Goal: Communication & Community: Answer question/provide support

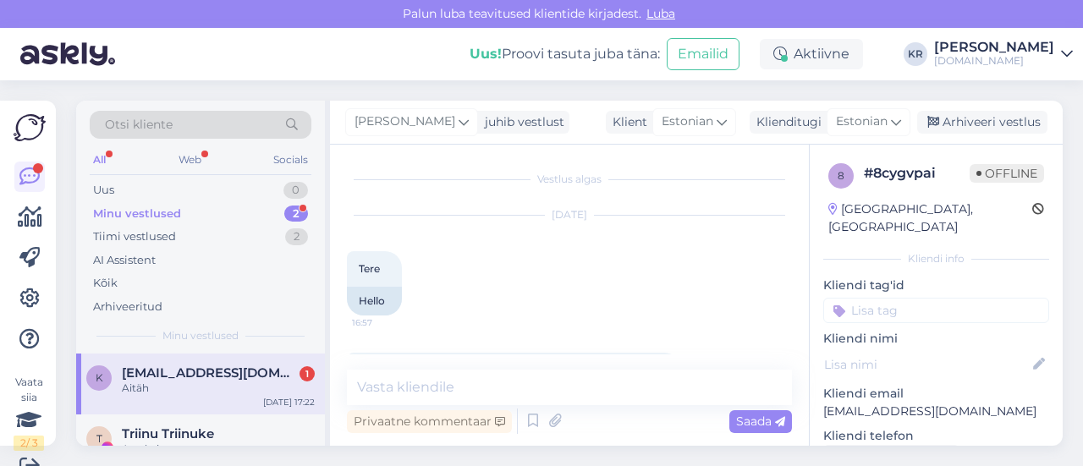
scroll to position [1673, 0]
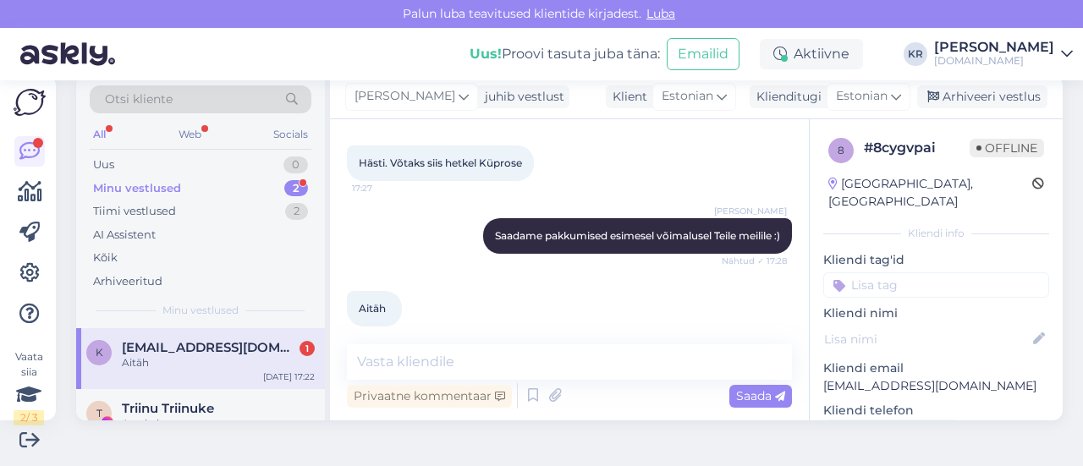
click at [213, 365] on div "Aitäh" at bounding box center [218, 362] width 193 height 15
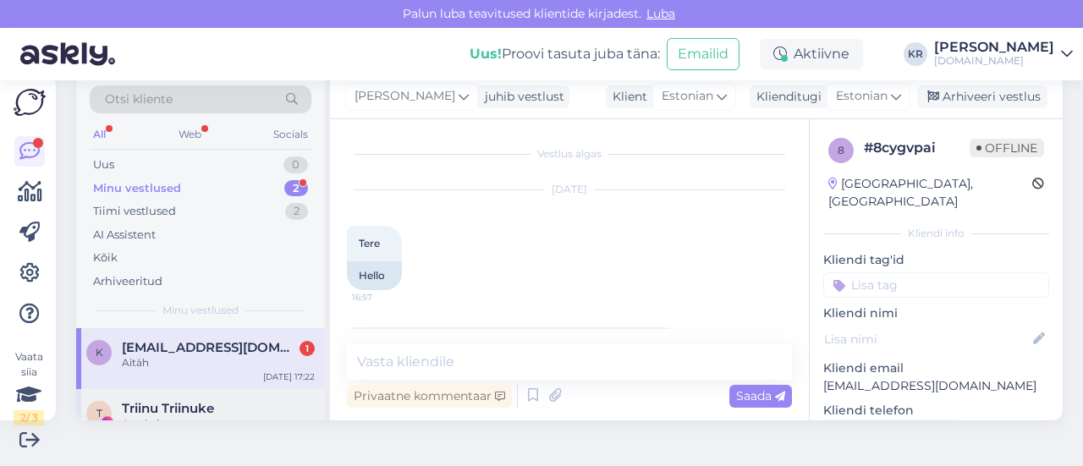
click at [208, 410] on span "Triinu Triinuke" at bounding box center [168, 408] width 92 height 15
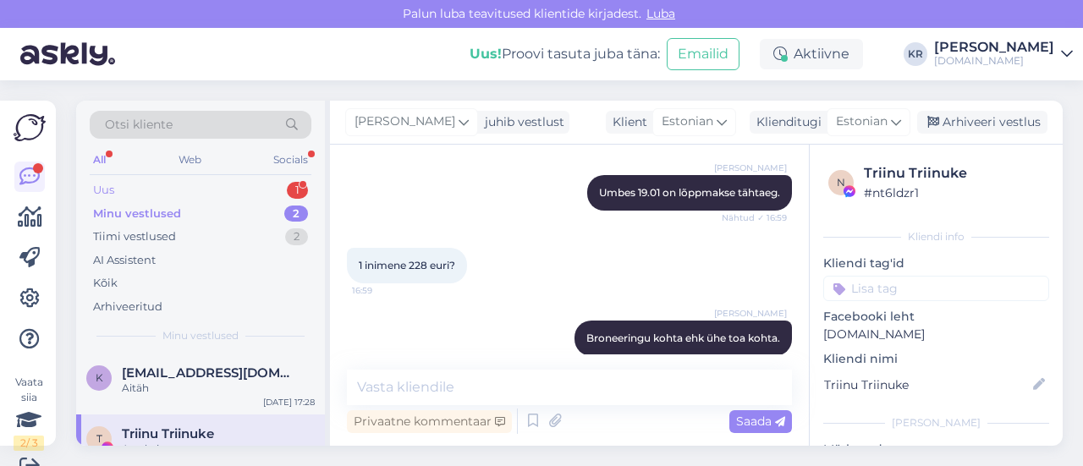
click at [159, 190] on div "Uus 1" at bounding box center [201, 191] width 222 height 24
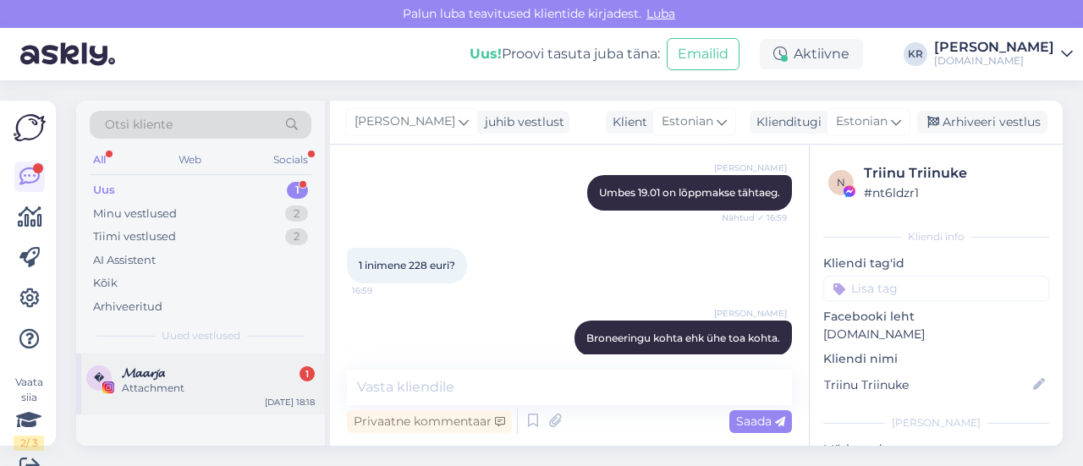
click at [183, 384] on div "Attachment" at bounding box center [218, 388] width 193 height 15
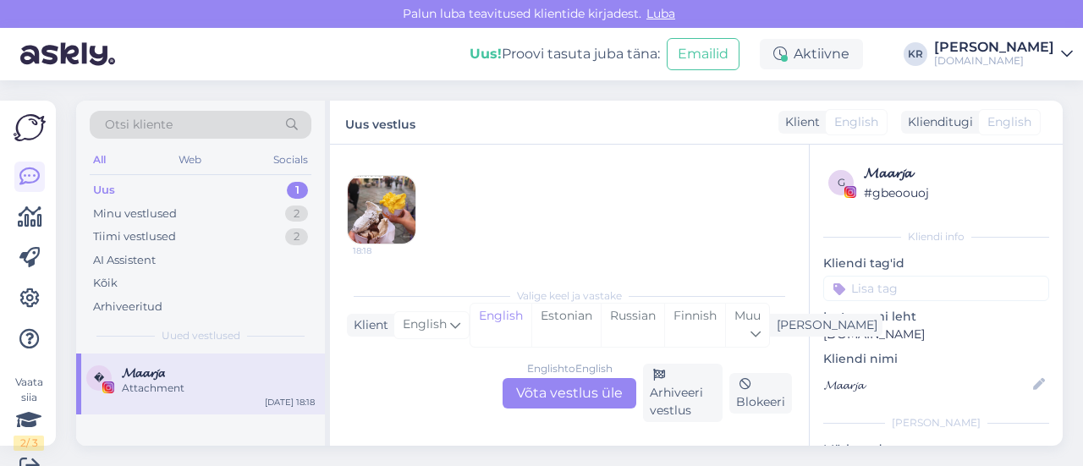
scroll to position [25, 0]
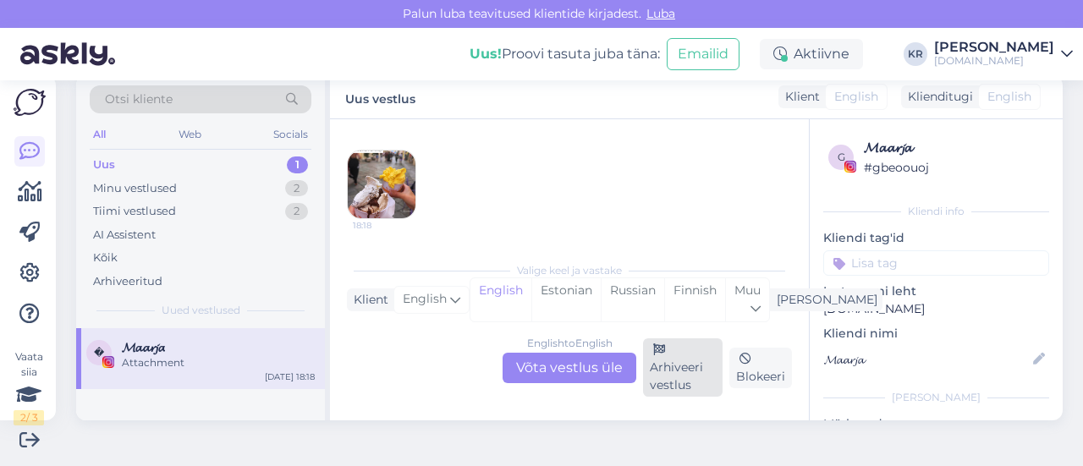
click at [655, 373] on div "Arhiveeri vestlus" at bounding box center [683, 368] width 80 height 58
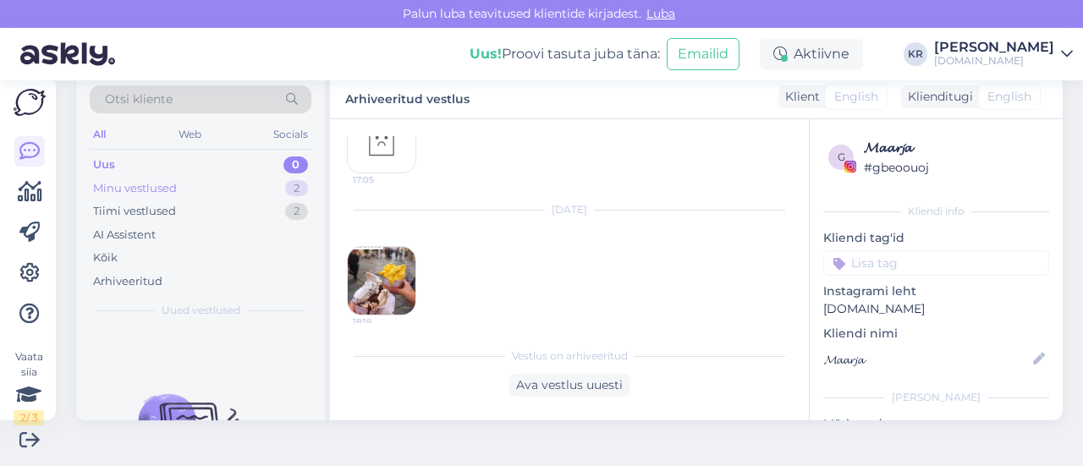
click at [223, 190] on div "Minu vestlused 2" at bounding box center [201, 189] width 222 height 24
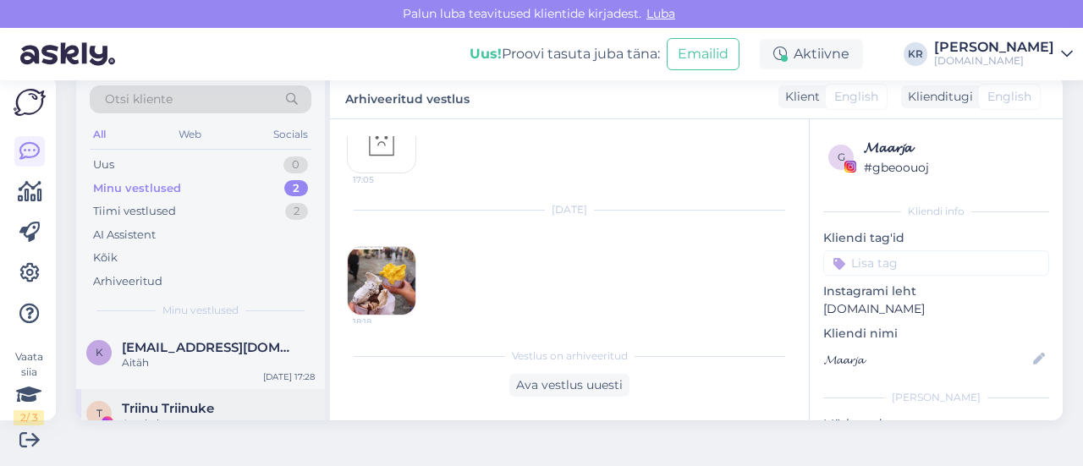
click at [178, 406] on span "Triinu Triinuke" at bounding box center [168, 408] width 92 height 15
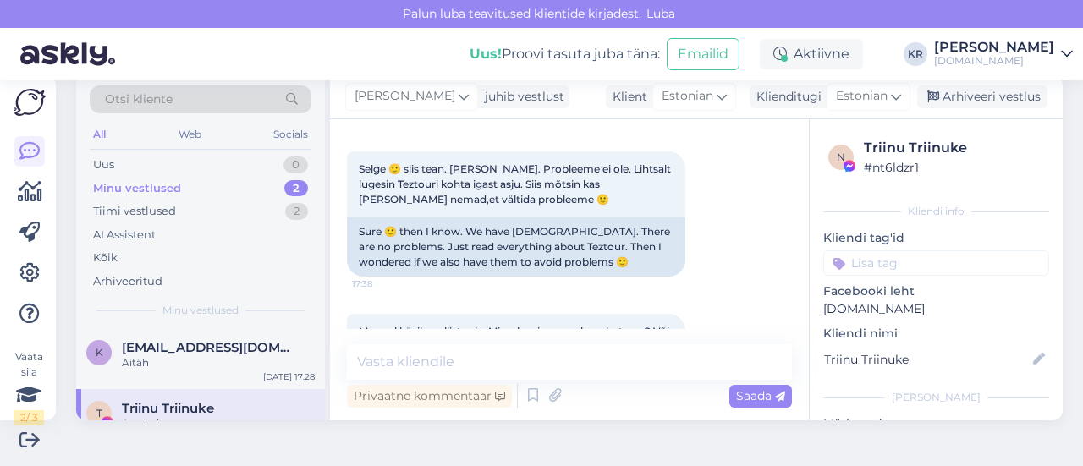
scroll to position [9350, 0]
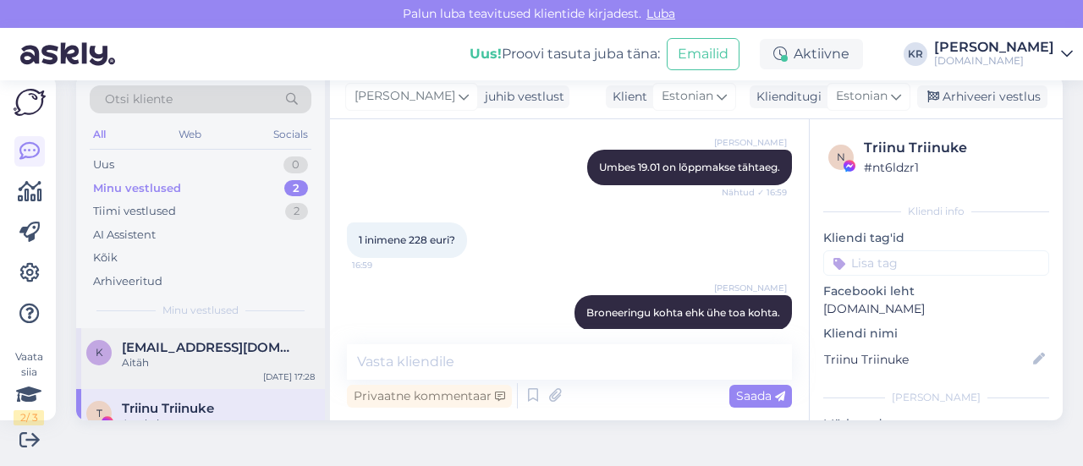
click at [239, 355] on div "Aitäh" at bounding box center [218, 362] width 193 height 15
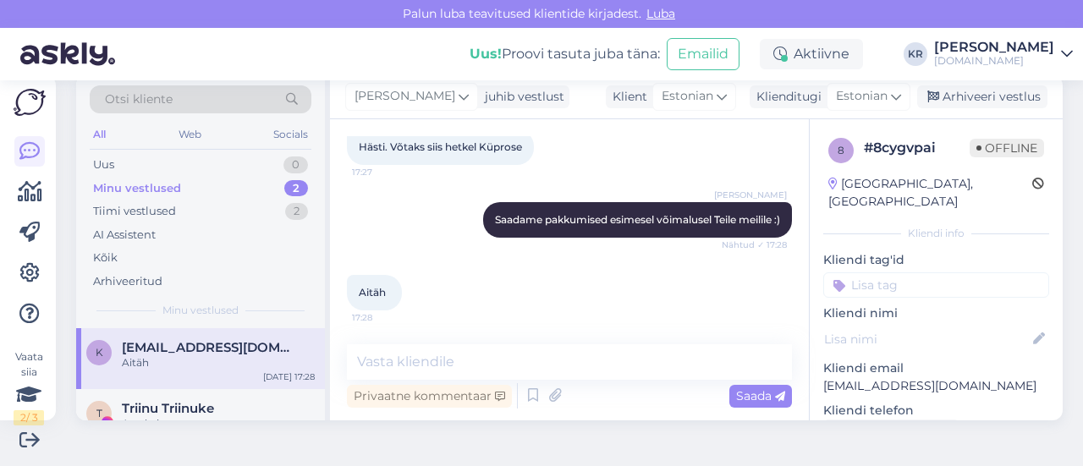
scroll to position [1673, 0]
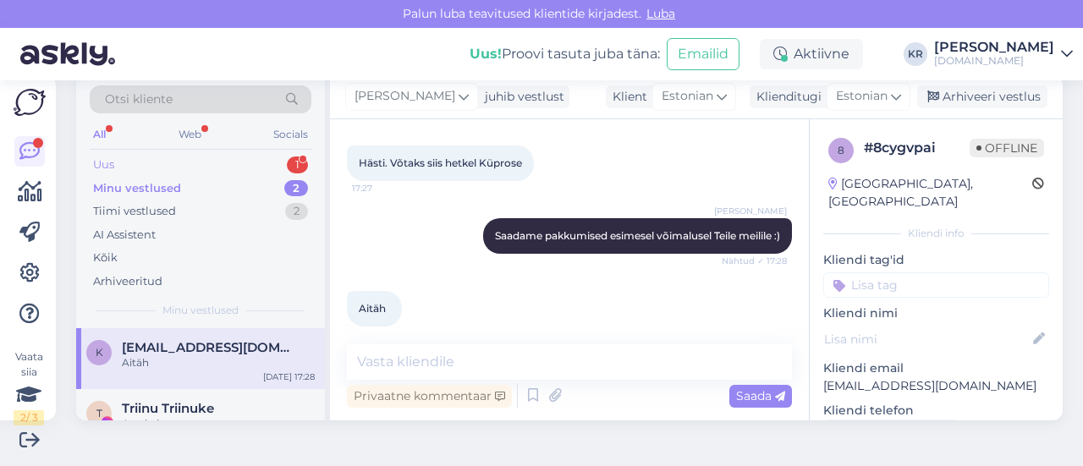
click at [206, 168] on div "Uus 1" at bounding box center [201, 165] width 222 height 24
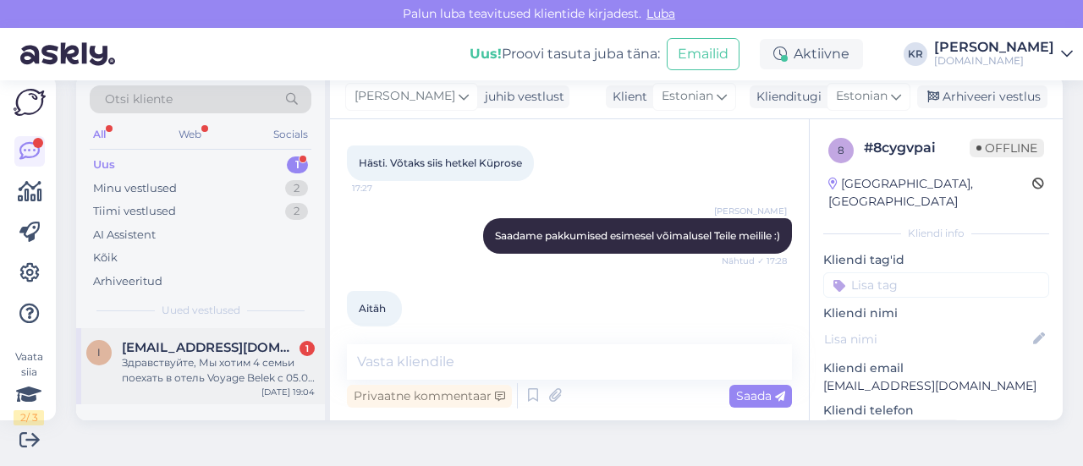
click at [261, 363] on div "Здравствуйте, Мы хотим 4 семьи поехать в отель Voyage Belek с 05.06 [DATE] номе…" at bounding box center [218, 370] width 193 height 30
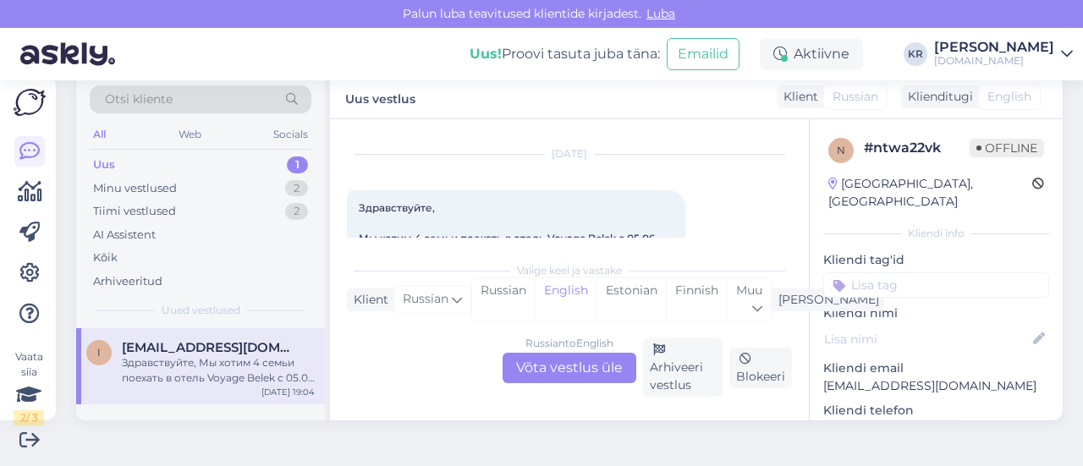
click at [564, 377] on div "Russian to English Võta vestlus üle" at bounding box center [570, 368] width 134 height 30
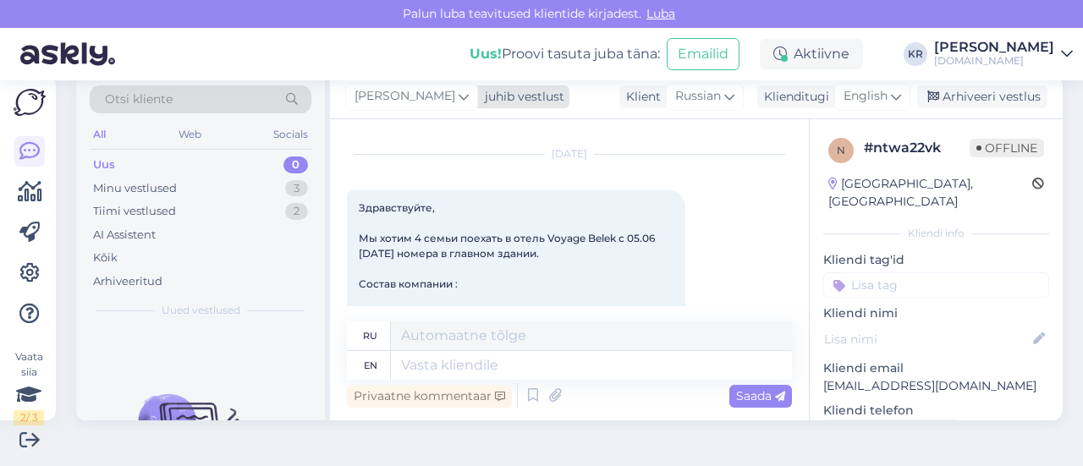
click at [418, 95] on div "[PERSON_NAME]" at bounding box center [411, 96] width 133 height 27
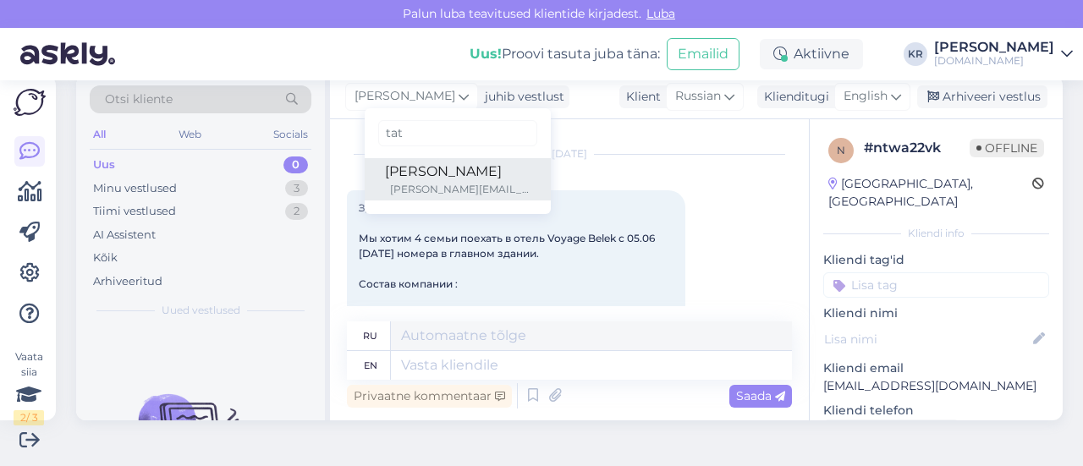
type input "tat"
click at [405, 175] on div "[PERSON_NAME]" at bounding box center [458, 172] width 146 height 20
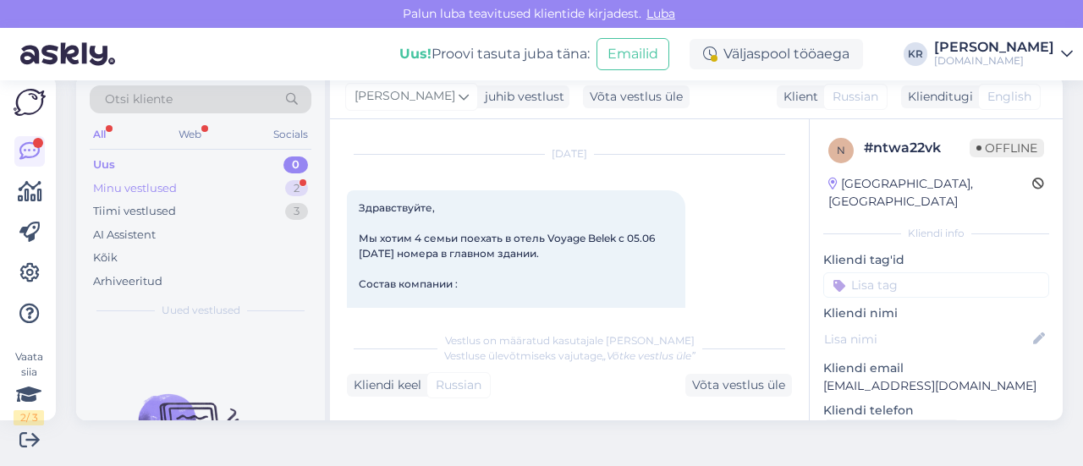
click at [226, 189] on div "Minu vestlused 2" at bounding box center [201, 189] width 222 height 24
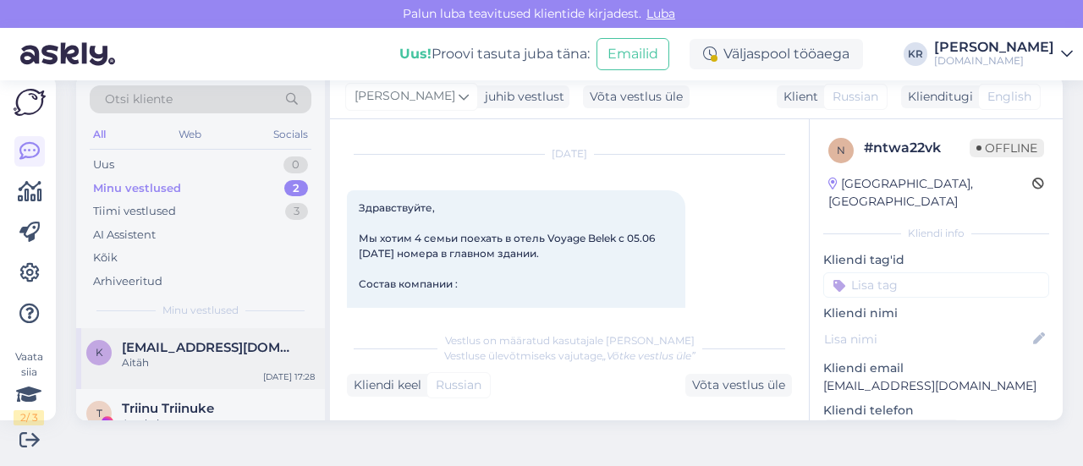
click at [200, 351] on span "[EMAIL_ADDRESS][DOMAIN_NAME]" at bounding box center [210, 347] width 176 height 15
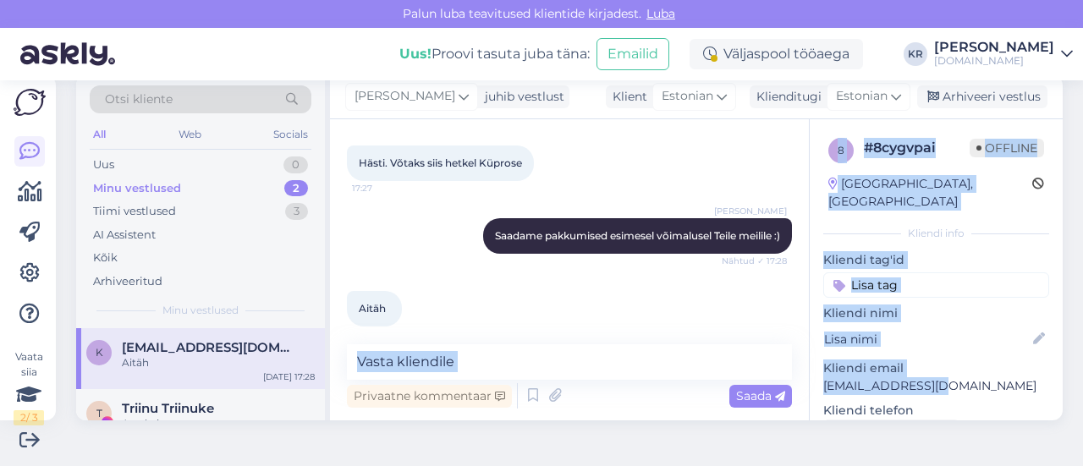
drag, startPoint x: 944, startPoint y: 372, endPoint x: 831, endPoint y: 369, distance: 113.4
click at [789, 363] on div "Vestlus algas [DATE] Tere 16:57 Hello Kas [DATE] aasta kevade ja sügise reise […" at bounding box center [696, 269] width 733 height 301
drag, startPoint x: 943, startPoint y: 355, endPoint x: 939, endPoint y: 365, distance: 9.9
click at [943, 360] on p "Kliendi email" at bounding box center [936, 369] width 226 height 18
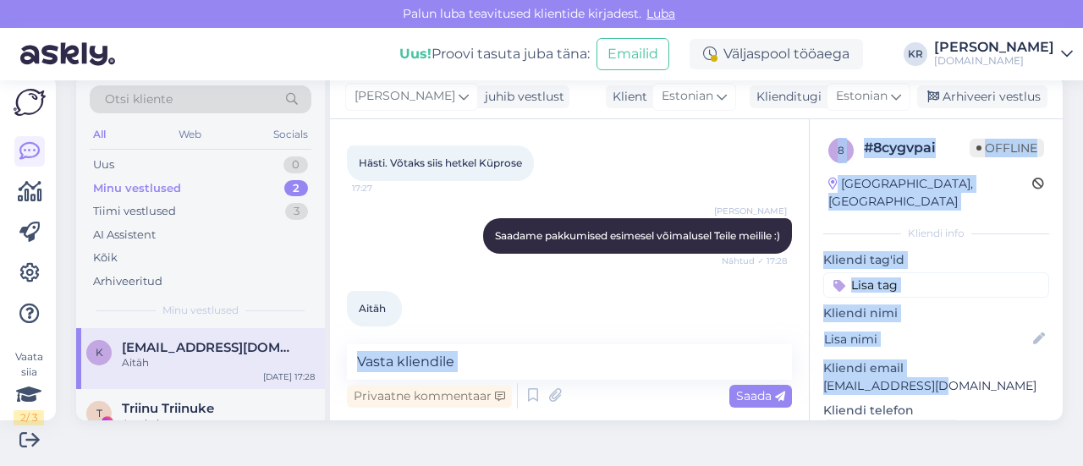
drag, startPoint x: 939, startPoint y: 366, endPoint x: 933, endPoint y: 377, distance: 12.5
click at [939, 377] on p "[EMAIL_ADDRESS][DOMAIN_NAME]" at bounding box center [936, 386] width 226 height 18
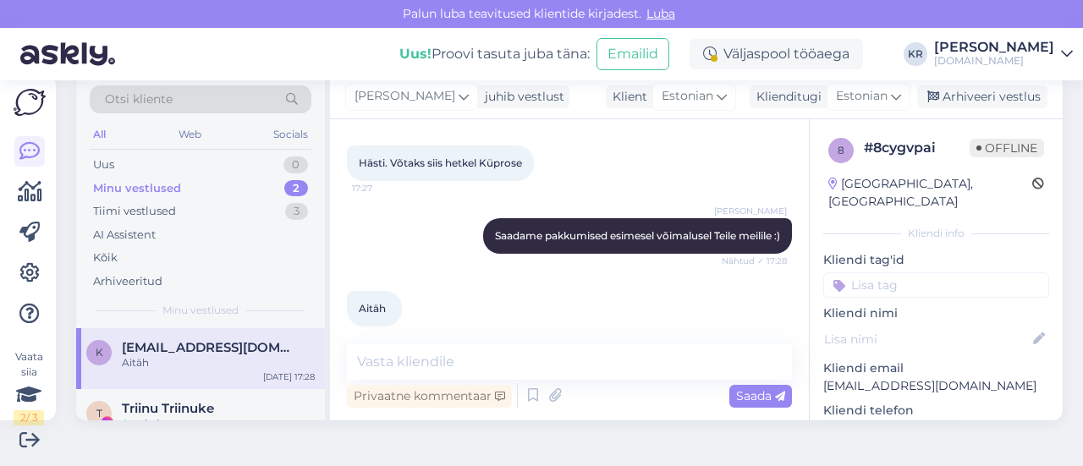
drag, startPoint x: 922, startPoint y: 388, endPoint x: 928, endPoint y: 374, distance: 15.6
click at [921, 402] on p "Kliendi telefon" at bounding box center [936, 411] width 226 height 18
drag, startPoint x: 932, startPoint y: 367, endPoint x: 807, endPoint y: 362, distance: 124.5
copy p "[EMAIL_ADDRESS][DOMAIN_NAME]"
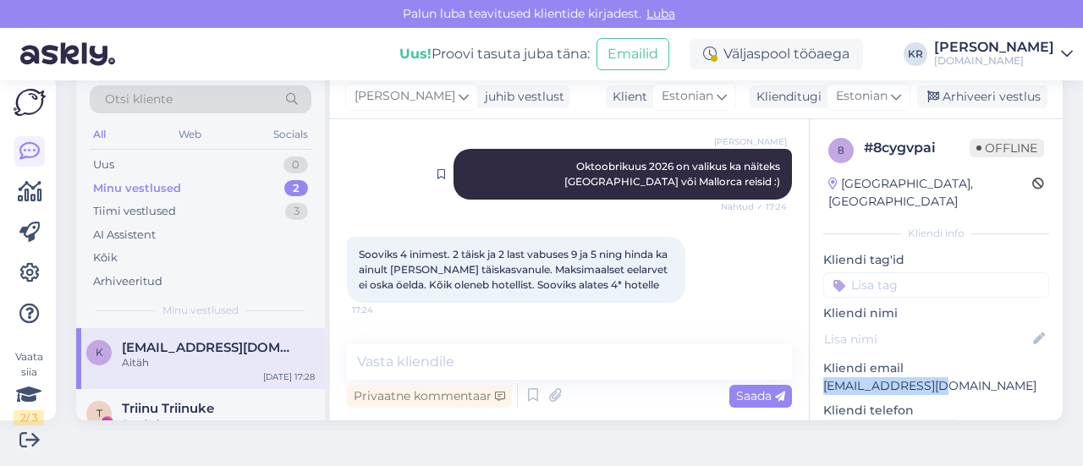
scroll to position [996, 0]
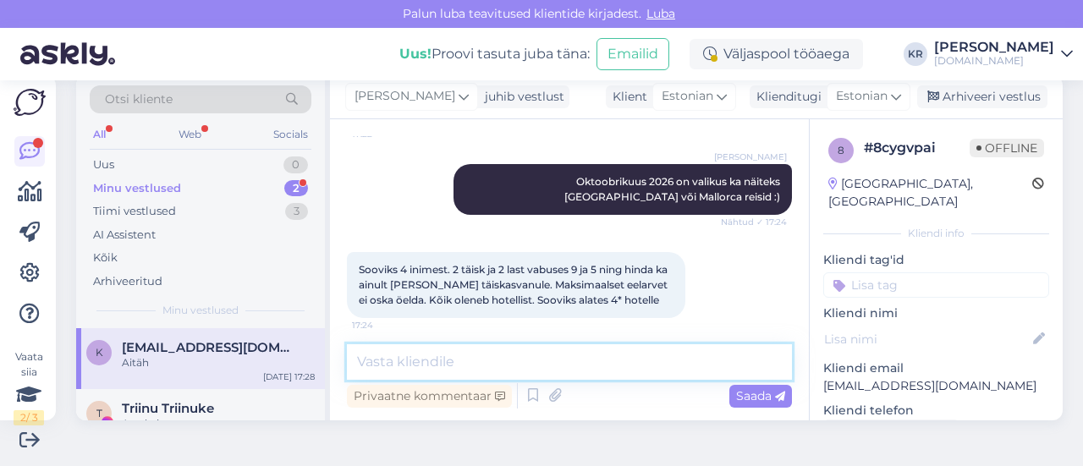
click at [401, 351] on textarea at bounding box center [569, 362] width 445 height 36
type textarea "Pakkumised on saadetud Teile meilile :)"
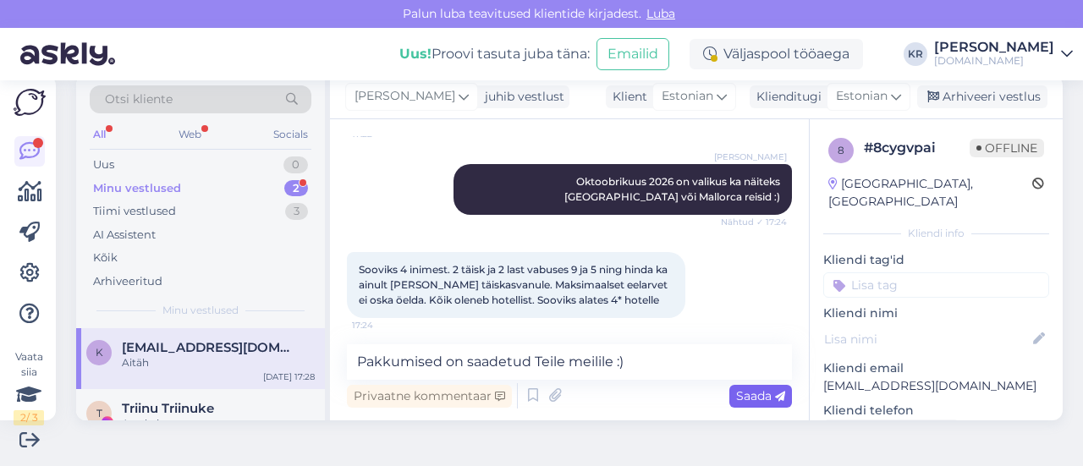
click at [736, 399] on span "Saada" at bounding box center [760, 395] width 49 height 15
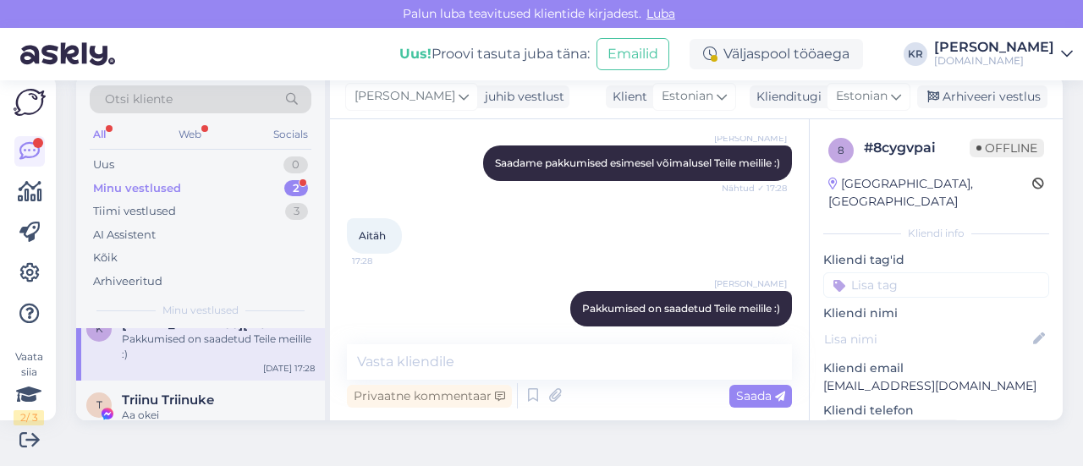
scroll to position [43, 0]
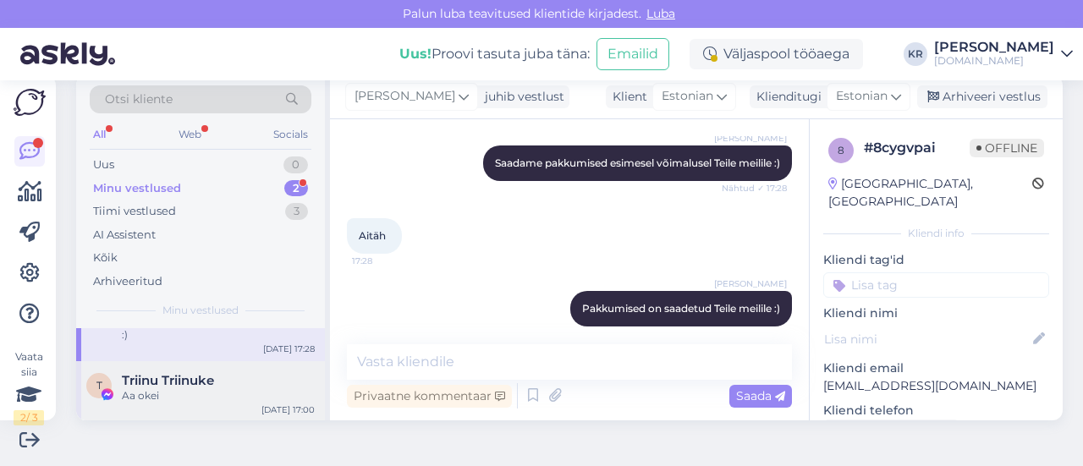
click at [197, 383] on span "Triinu Triinuke" at bounding box center [168, 380] width 92 height 15
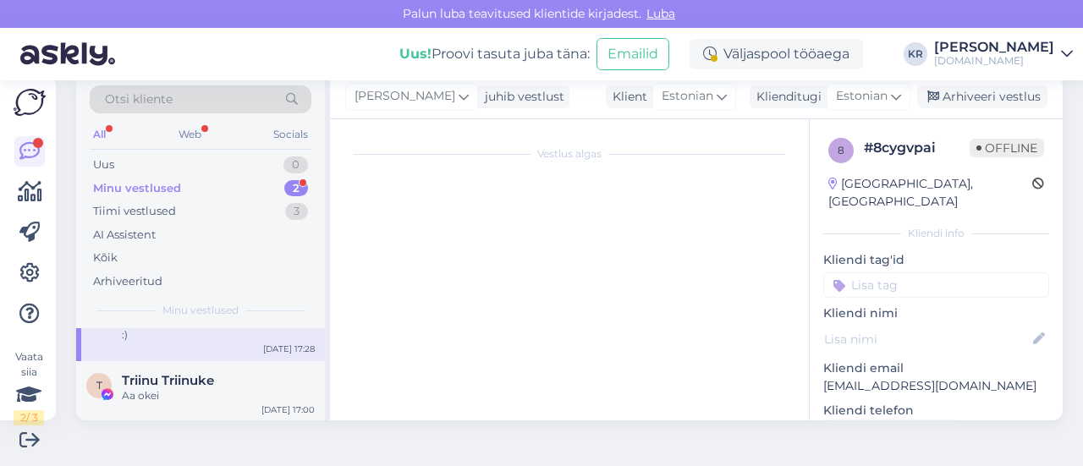
scroll to position [9350, 0]
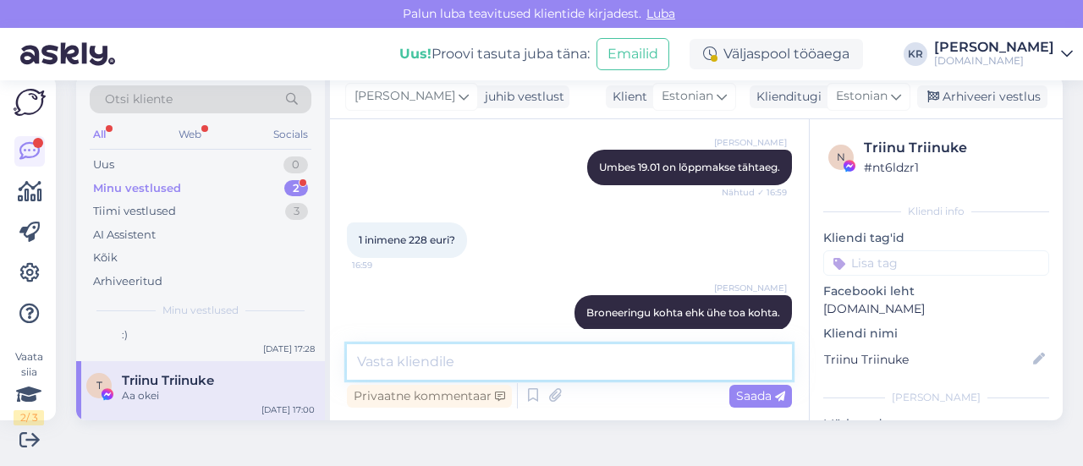
click at [434, 355] on textarea at bounding box center [569, 362] width 445 height 36
type textarea "J"
type textarea "Kui tekib lisaküsimusi, siis andke julgest"
drag, startPoint x: 646, startPoint y: 360, endPoint x: 270, endPoint y: 350, distance: 375.9
click at [269, 350] on div "Otsi kliente All Web Socials Uus 0 Minu vestlused 2 Tiimi vestlused 3 AI Assist…" at bounding box center [569, 247] width 987 height 345
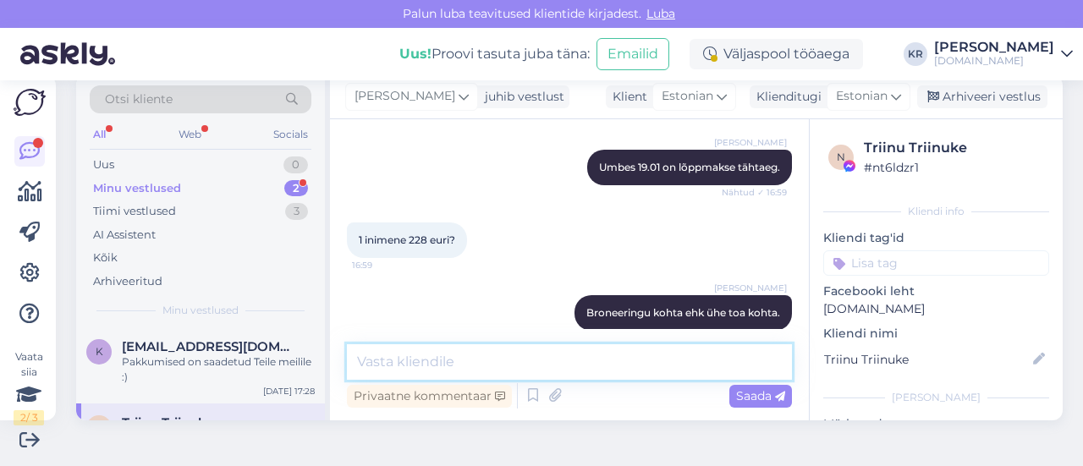
scroll to position [0, 0]
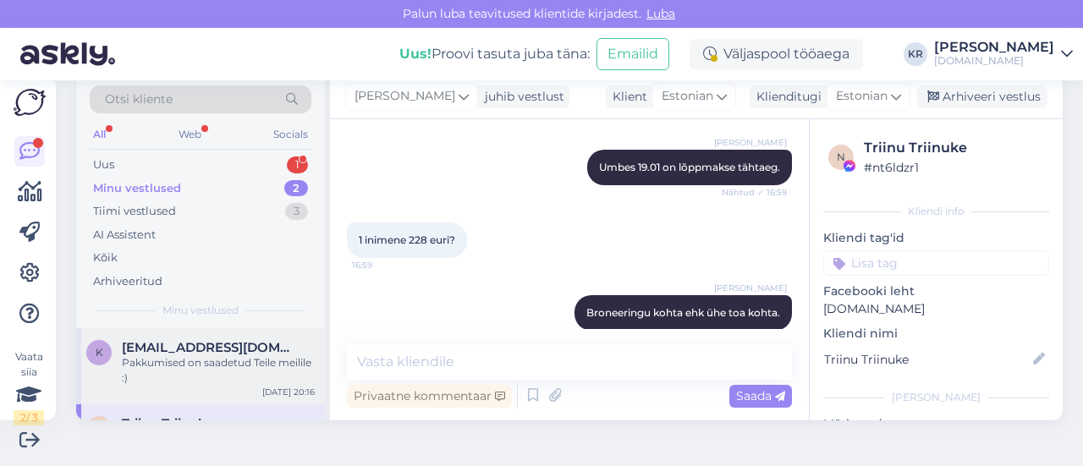
click at [227, 370] on div "Pakkumised on saadetud Teile meilile :)" at bounding box center [218, 370] width 193 height 30
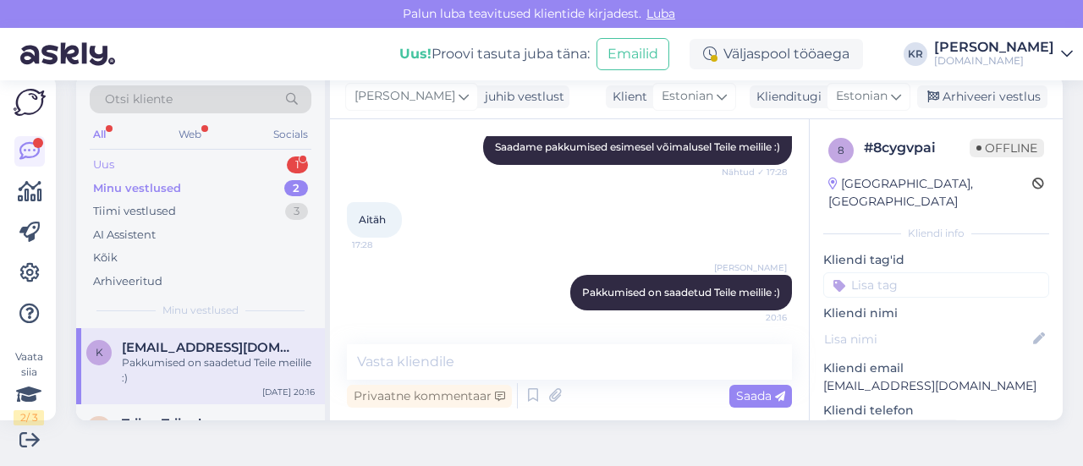
scroll to position [1746, 0]
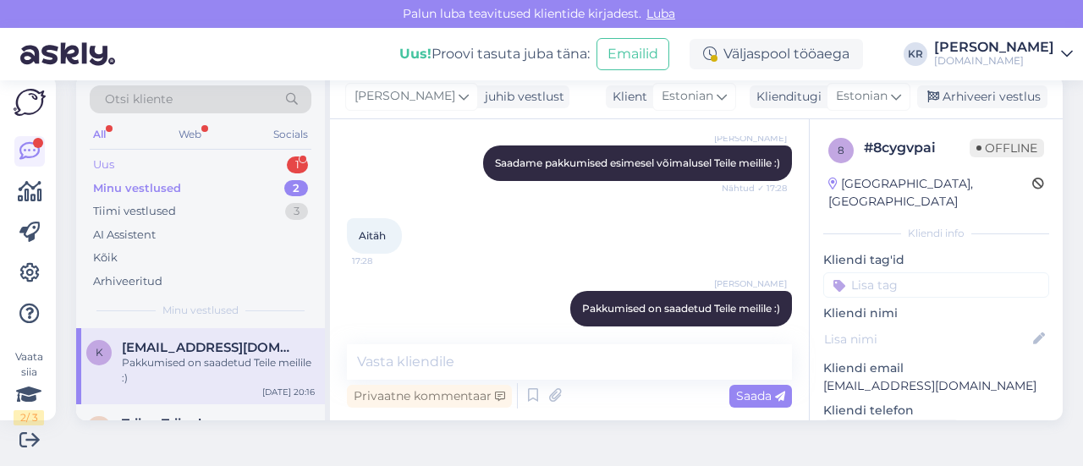
click at [233, 162] on div "Uus 1" at bounding box center [201, 165] width 222 height 24
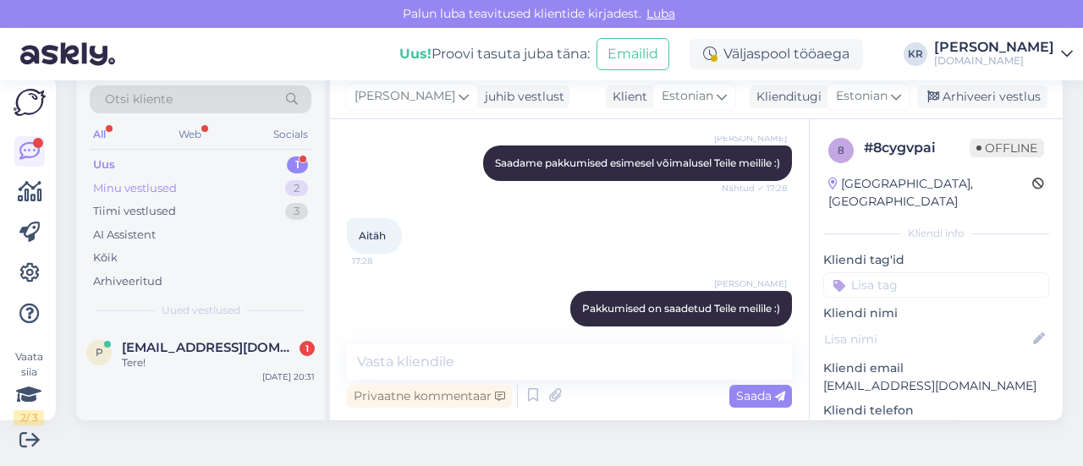
click at [218, 189] on div "Minu vestlused 2" at bounding box center [201, 189] width 222 height 24
